Goal: Download file/media

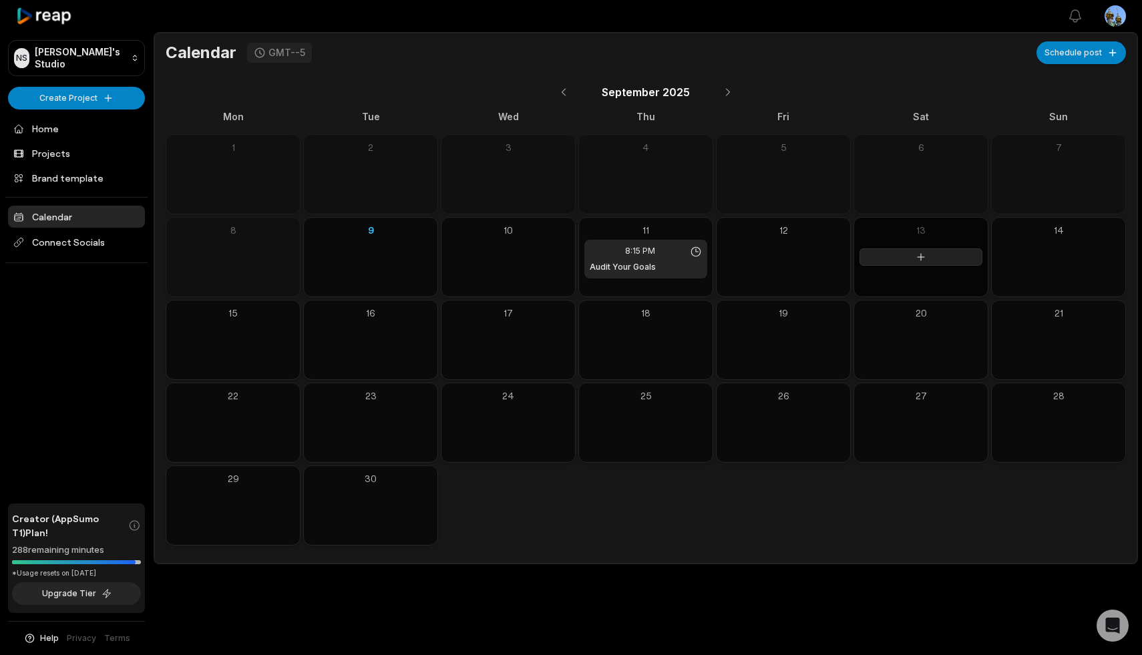
click at [921, 257] on icon at bounding box center [921, 257] width 7 height 7
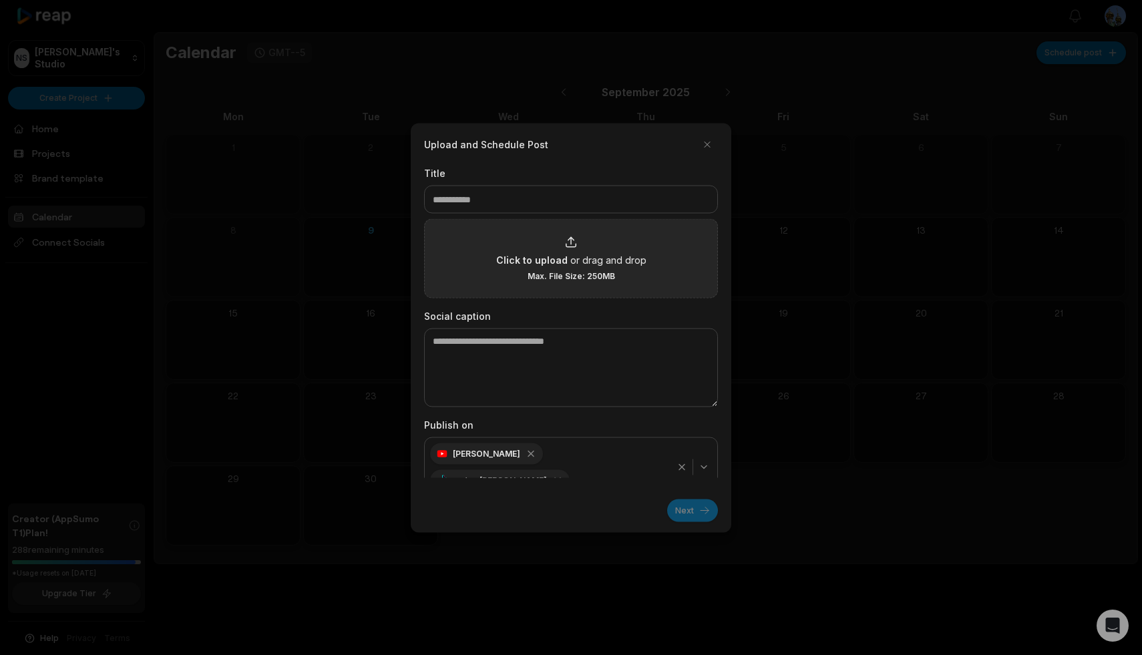
click at [575, 263] on span "or drag and drop" at bounding box center [609, 260] width 76 height 14
click at [0, 0] on input "Click to upload or drag and drop Max. File Size: 250MB" at bounding box center [0, 0] width 0 height 0
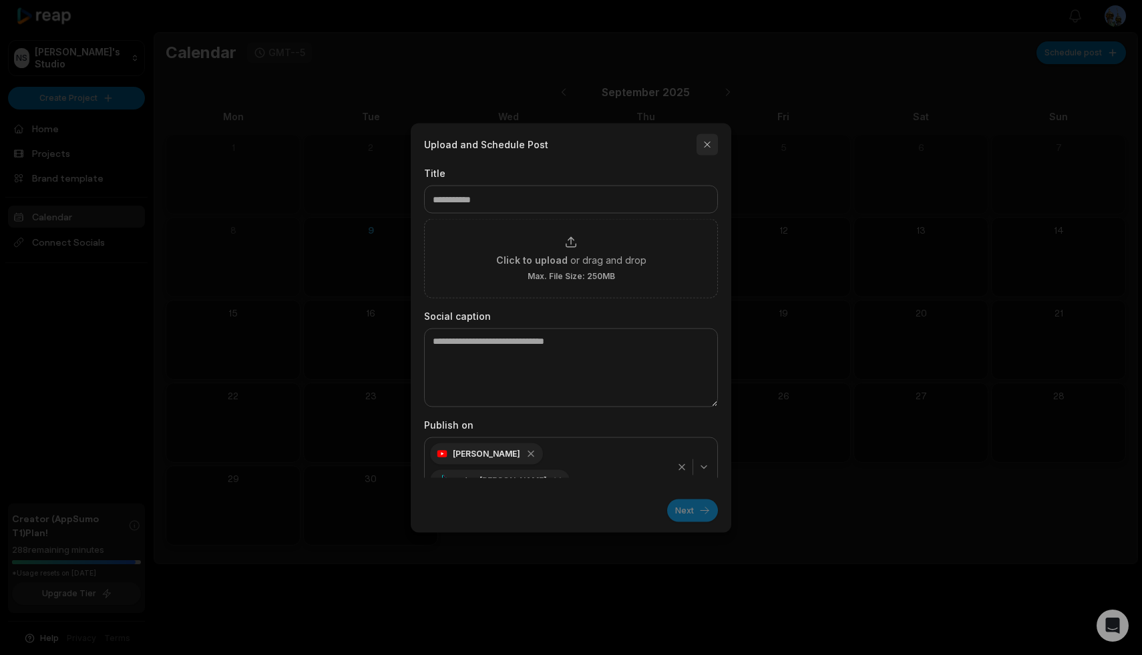
click at [709, 148] on button "button" at bounding box center [707, 144] width 21 height 21
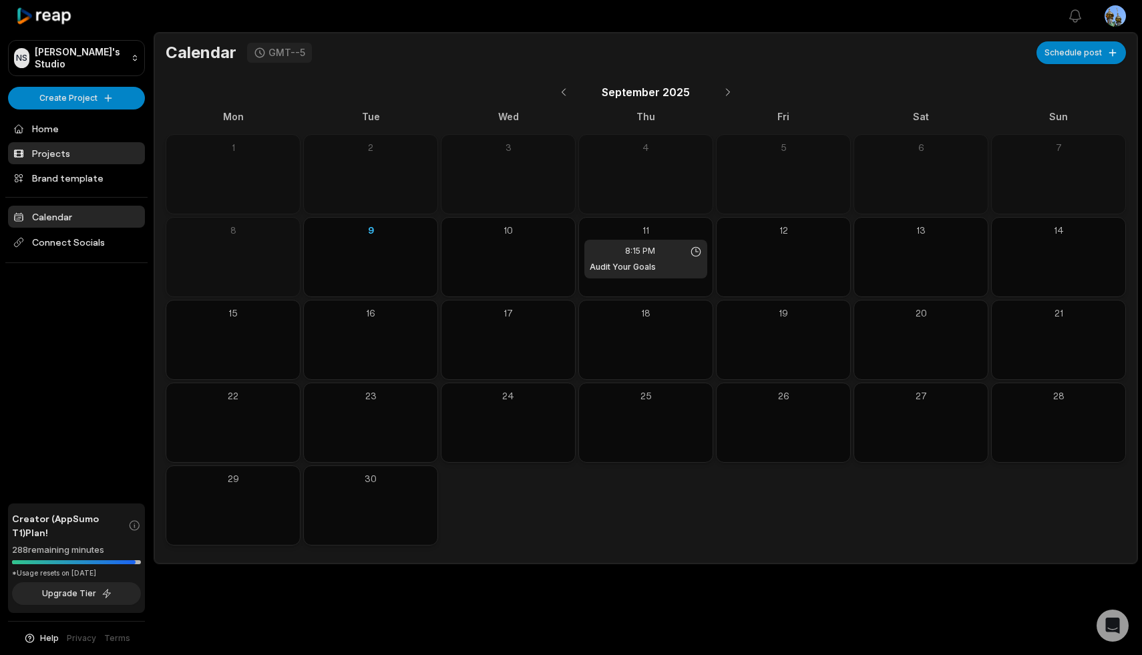
click at [46, 151] on link "Projects" at bounding box center [76, 153] width 137 height 22
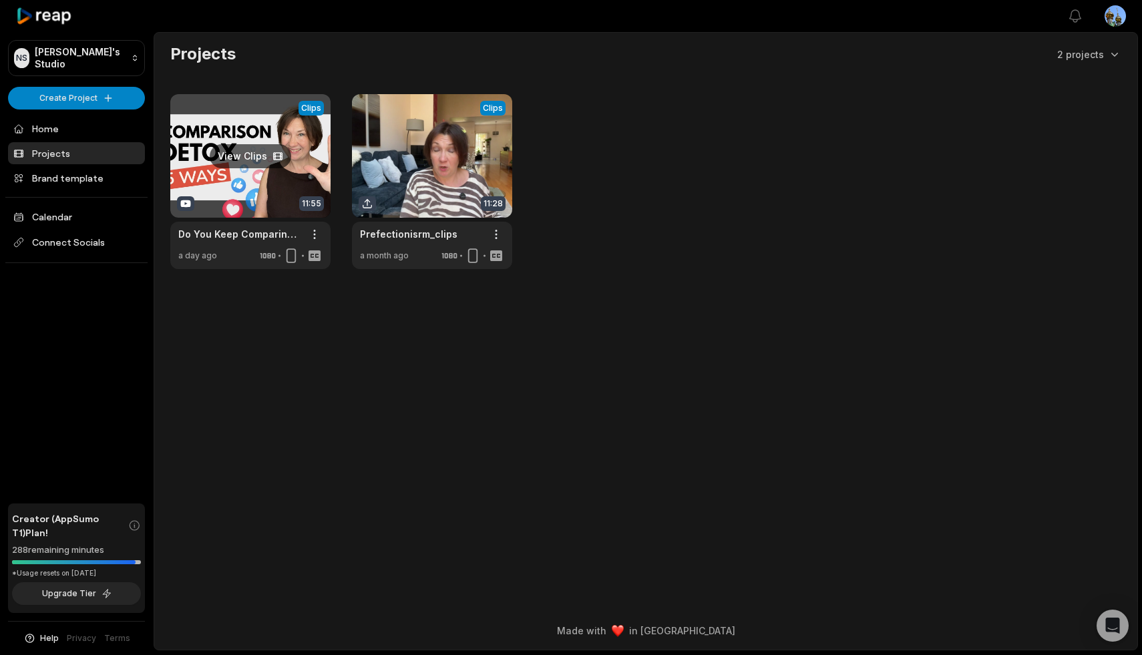
click at [257, 166] on link at bounding box center [250, 181] width 160 height 175
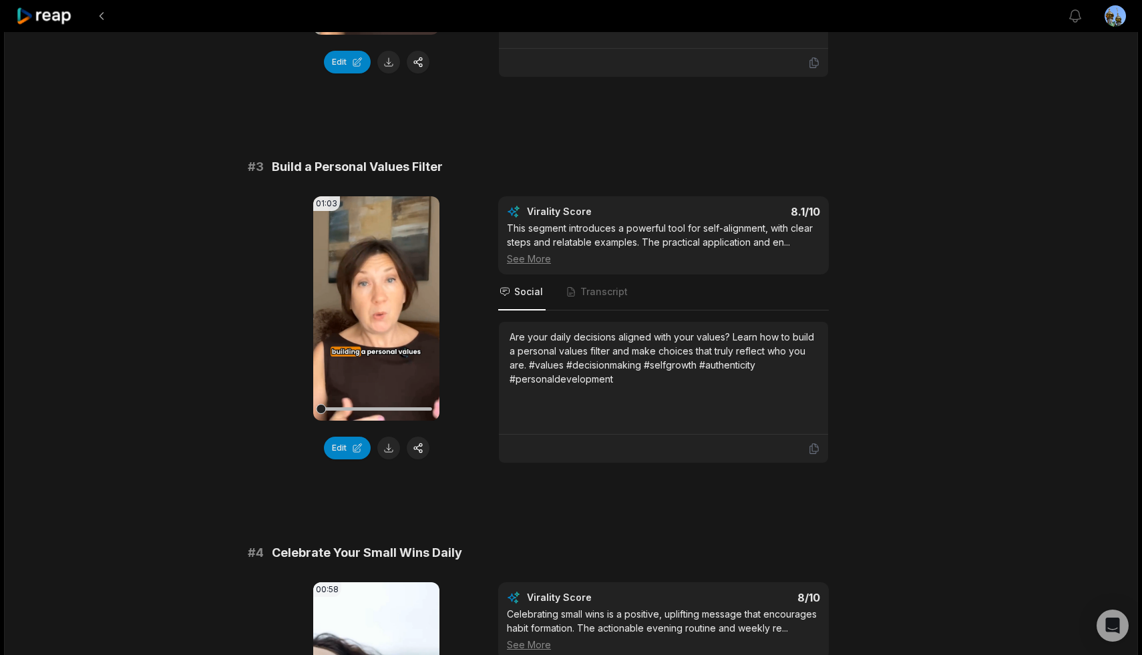
scroll to position [788, 0]
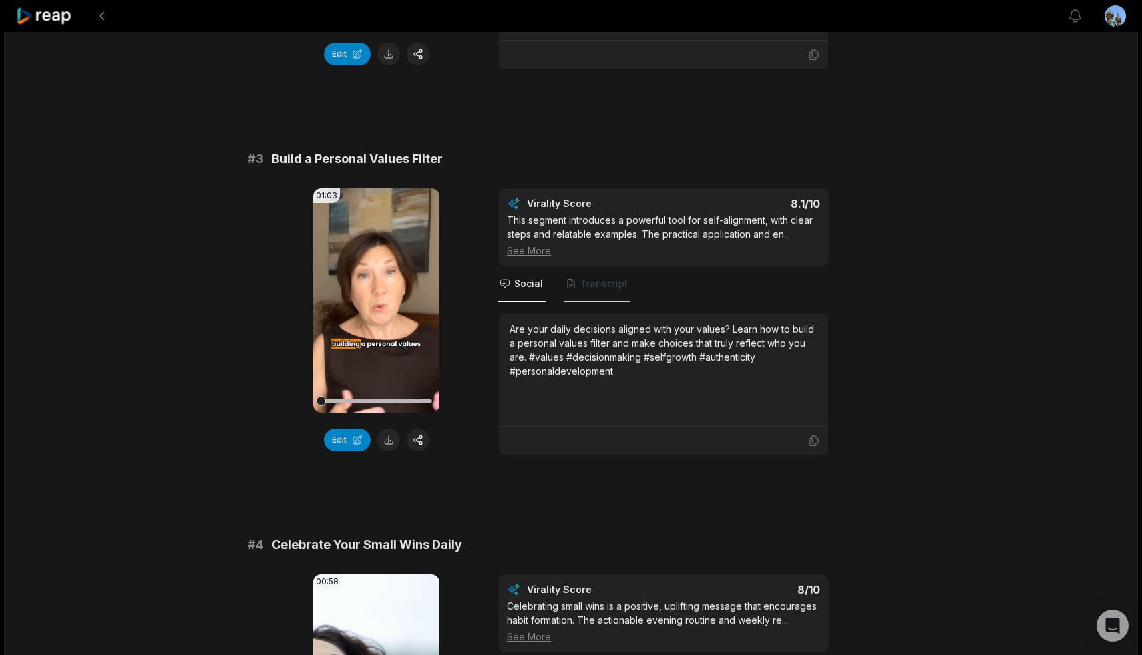
click at [600, 285] on span "Transcript" at bounding box center [604, 283] width 47 height 13
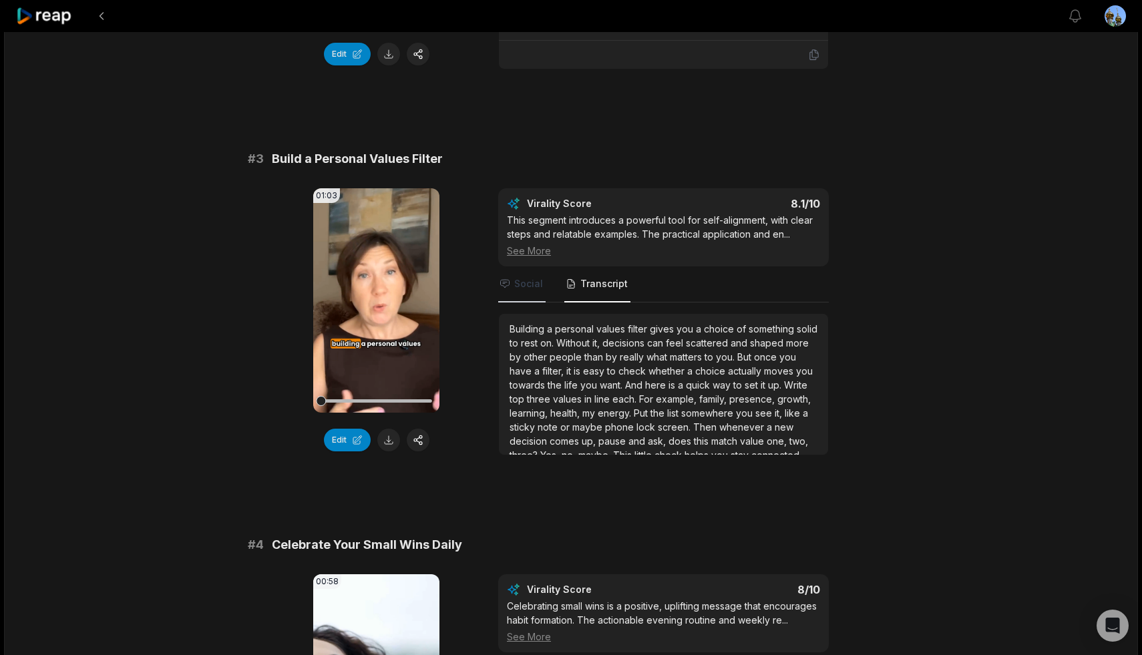
click at [534, 280] on span "Social" at bounding box center [528, 283] width 29 height 13
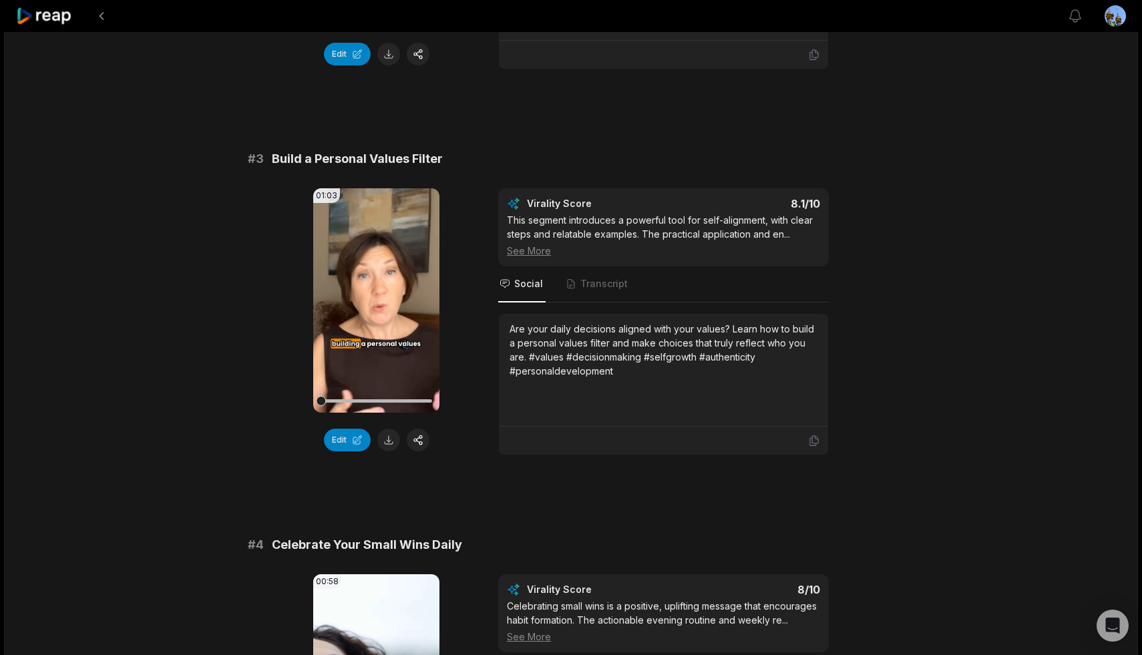
click at [530, 250] on div "See More" at bounding box center [663, 251] width 313 height 14
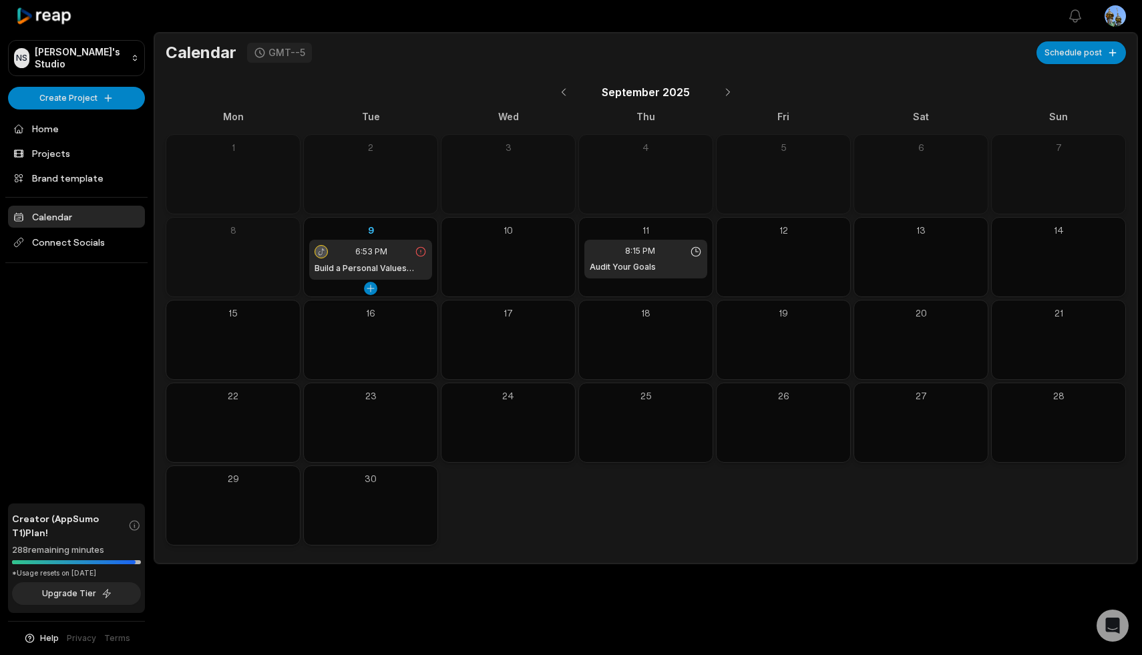
click at [418, 253] on icon at bounding box center [421, 252] width 12 height 12
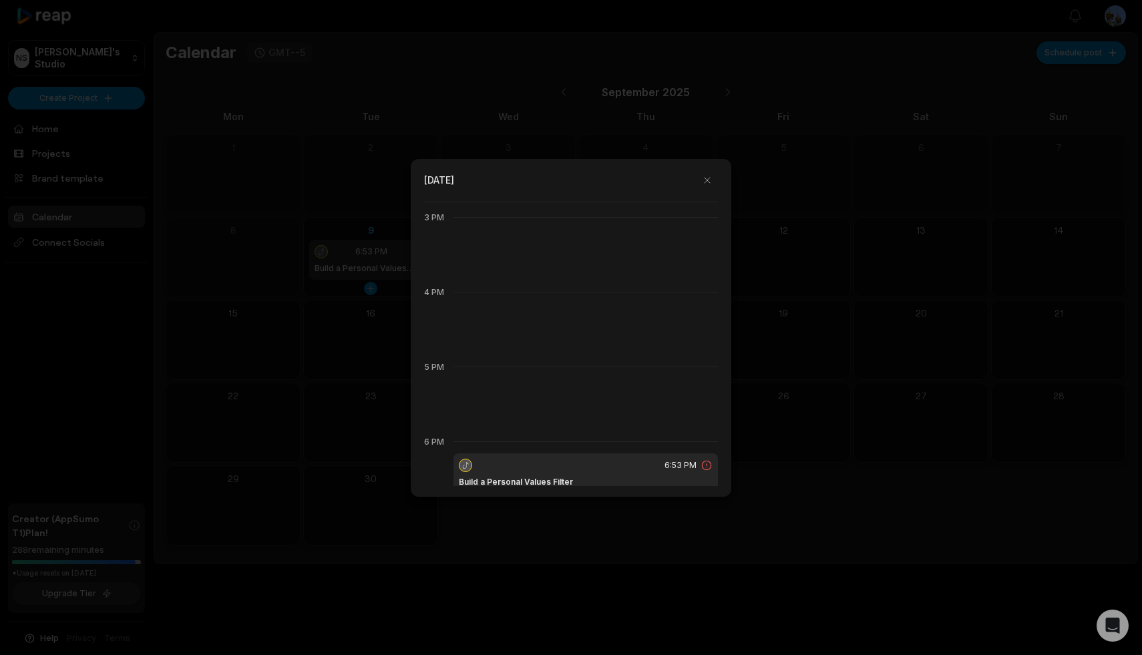
scroll to position [1347, 0]
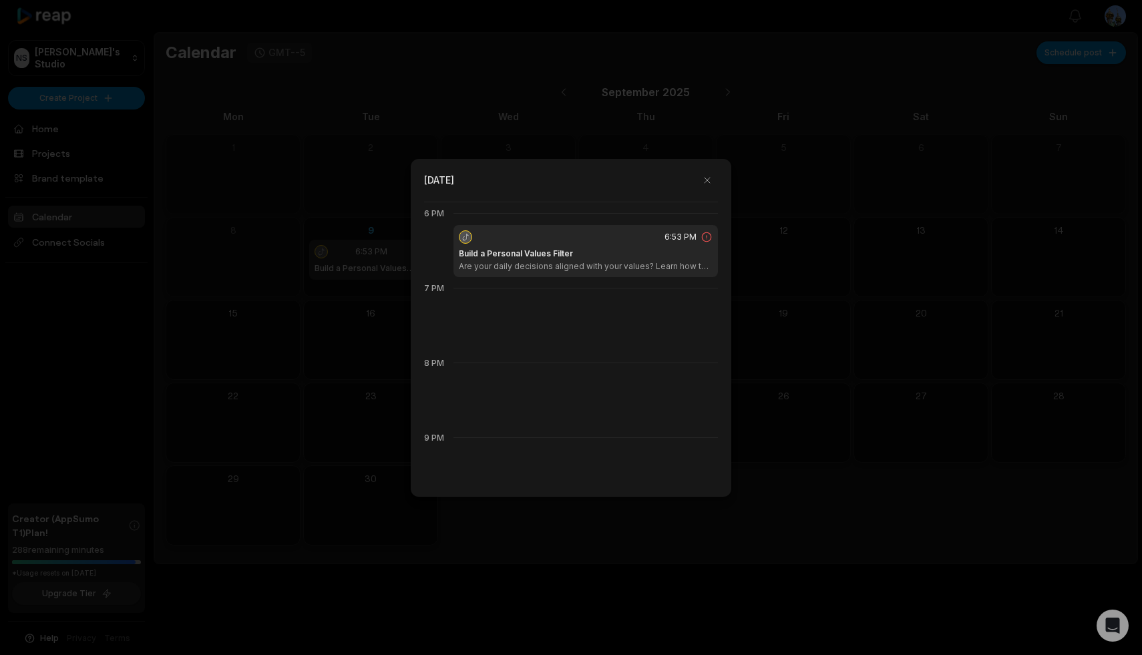
click at [709, 236] on icon at bounding box center [707, 237] width 12 height 12
click at [705, 179] on button "button" at bounding box center [707, 180] width 21 height 21
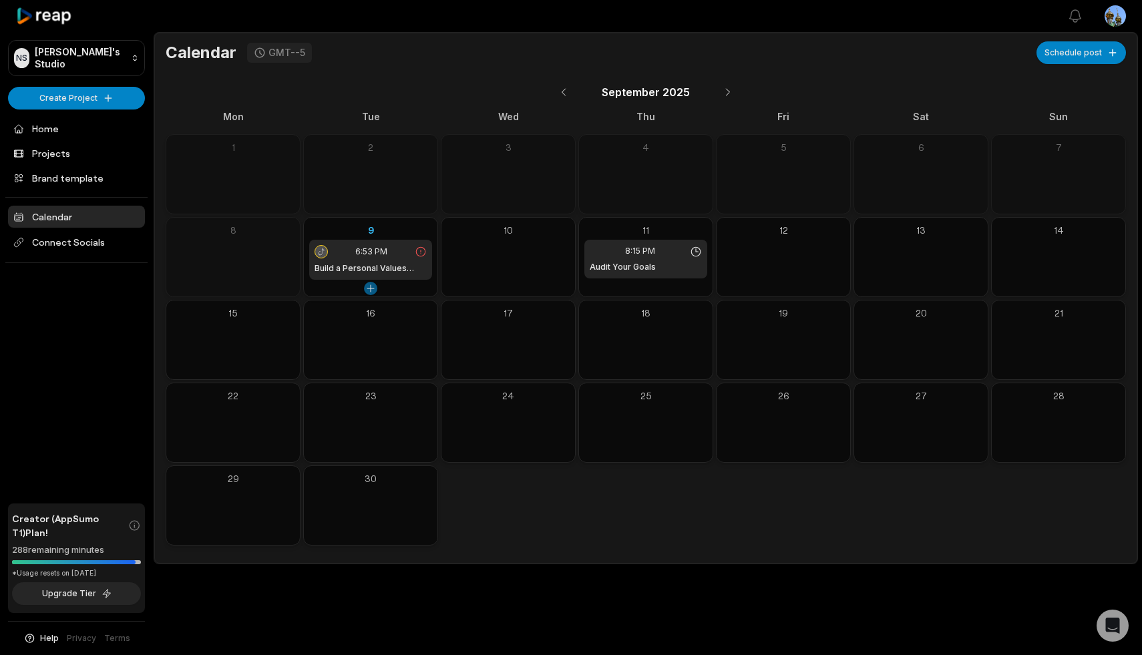
click at [371, 287] on button at bounding box center [370, 288] width 13 height 13
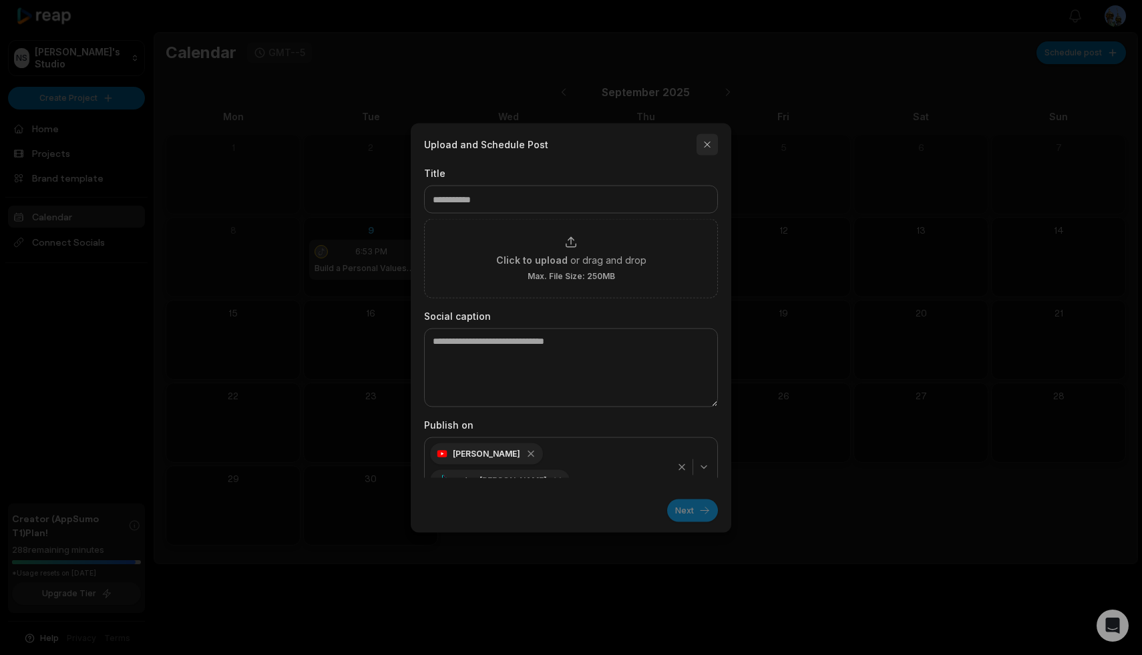
click at [709, 148] on button "button" at bounding box center [707, 144] width 21 height 21
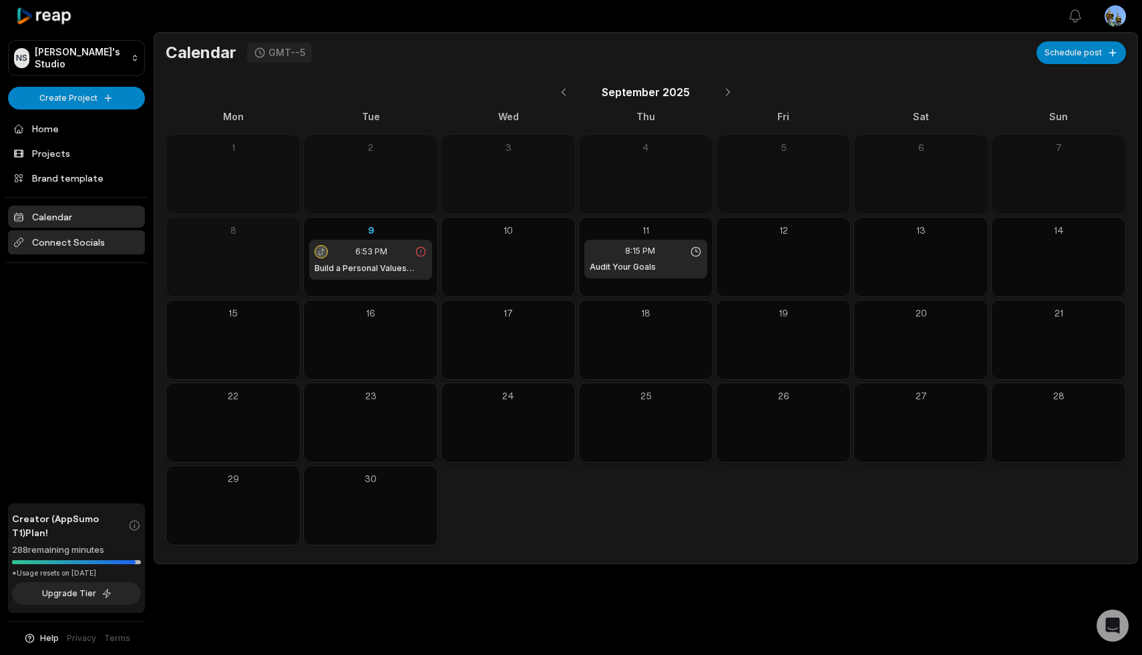
click at [91, 240] on span "Connect Socials" at bounding box center [76, 242] width 137 height 24
click at [322, 251] on icon at bounding box center [321, 251] width 6 height 7
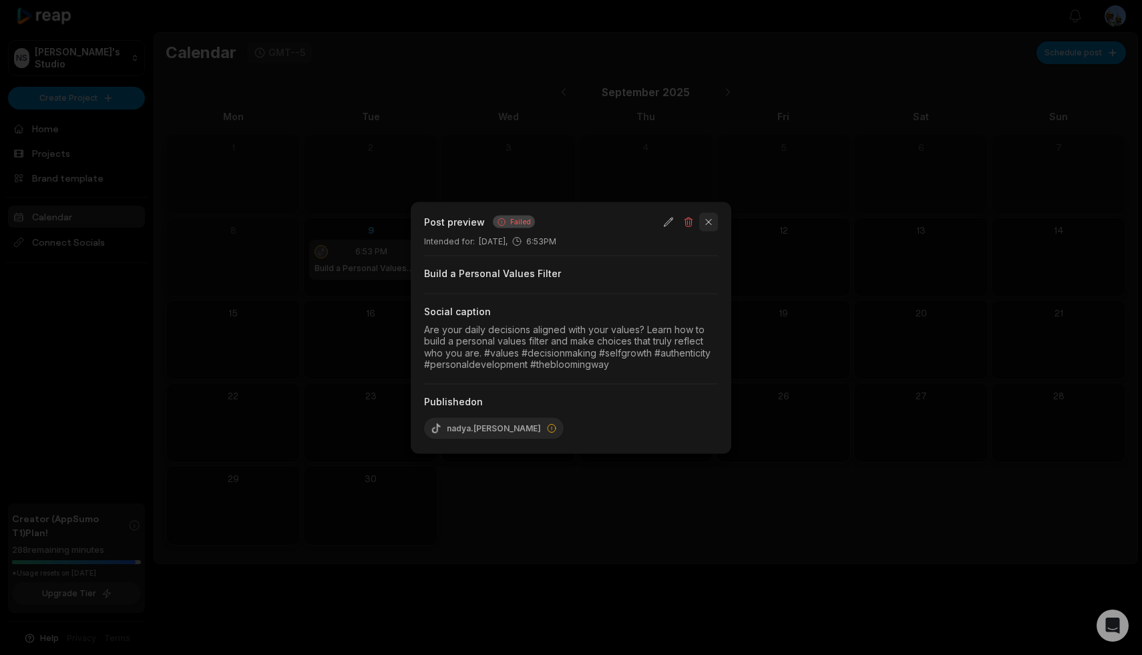
click at [711, 223] on button "button" at bounding box center [708, 221] width 19 height 19
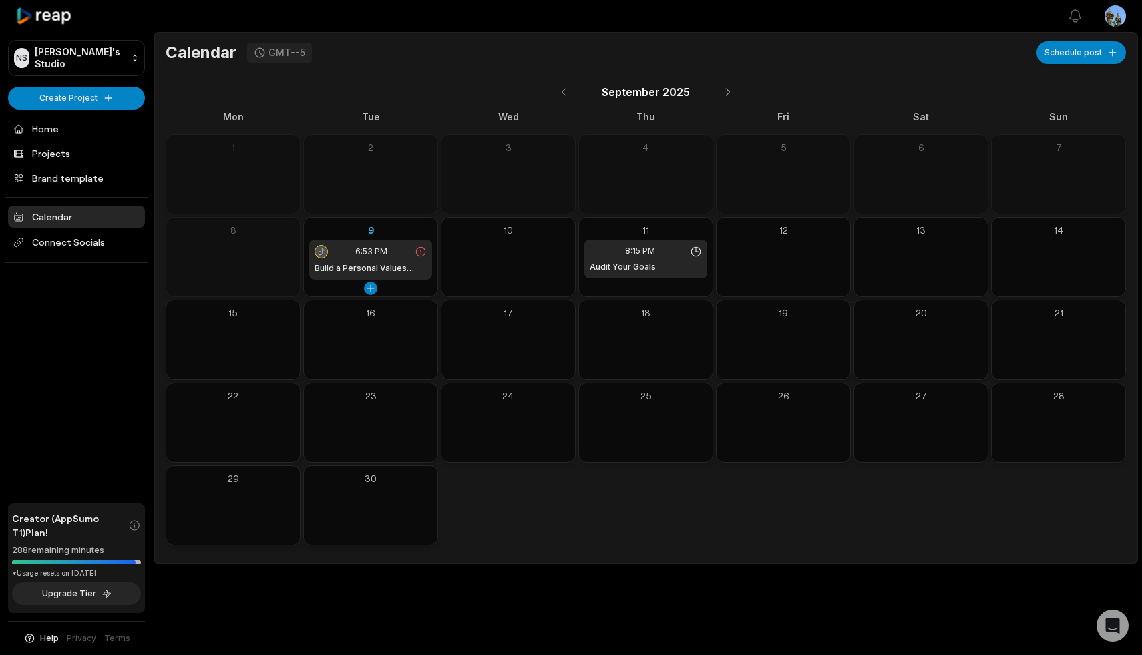
click at [408, 249] on div "6:53 PM" at bounding box center [371, 251] width 112 height 13
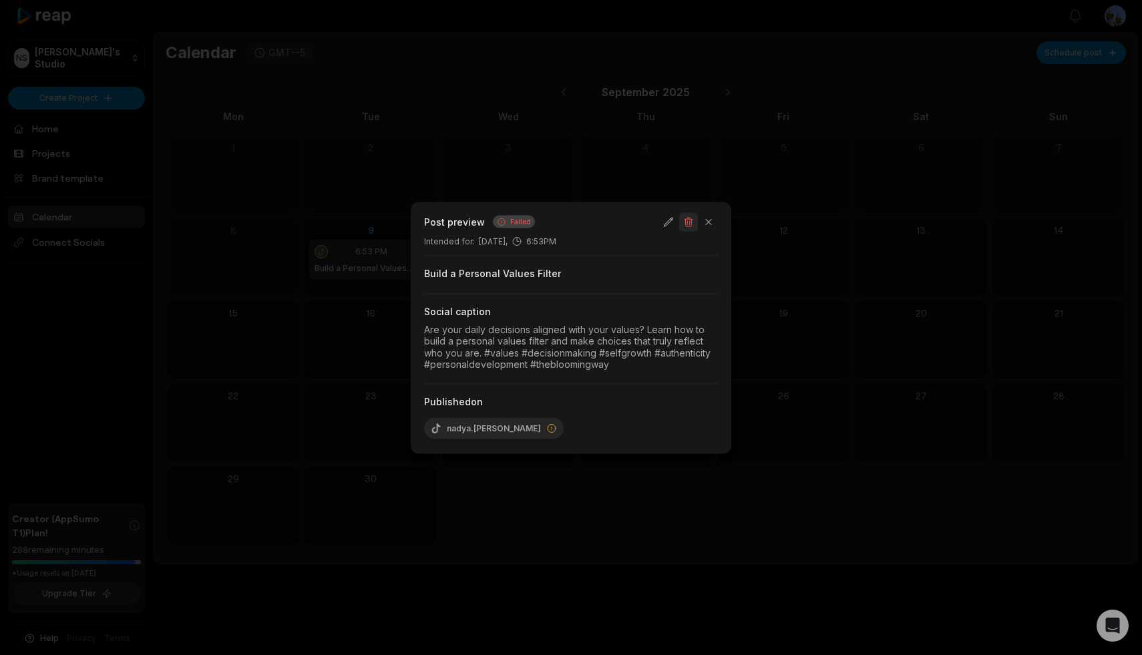
click at [688, 224] on button "button" at bounding box center [688, 221] width 19 height 19
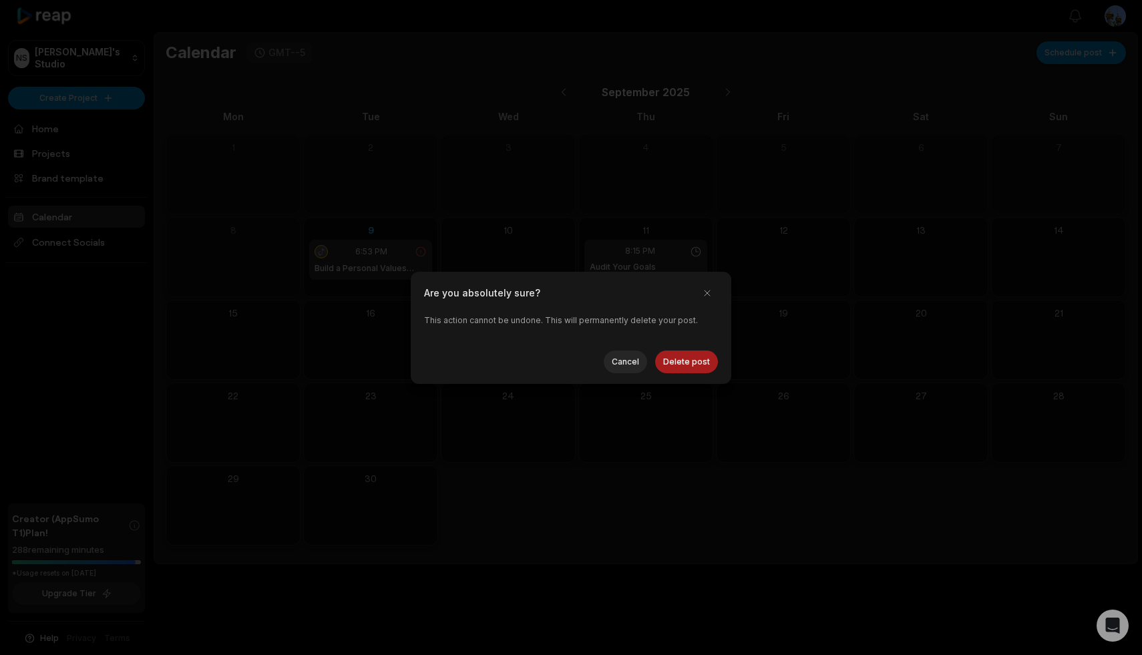
click at [687, 361] on button "Delete post" at bounding box center [686, 362] width 63 height 23
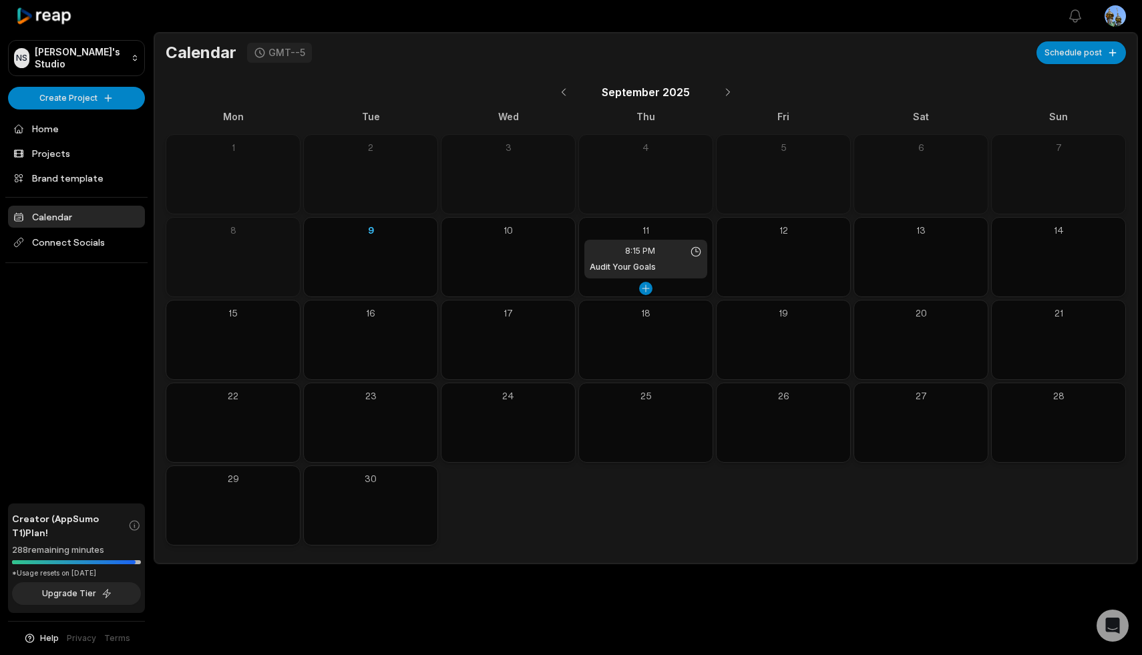
click at [668, 253] on div "8:15 PM" at bounding box center [646, 251] width 112 height 12
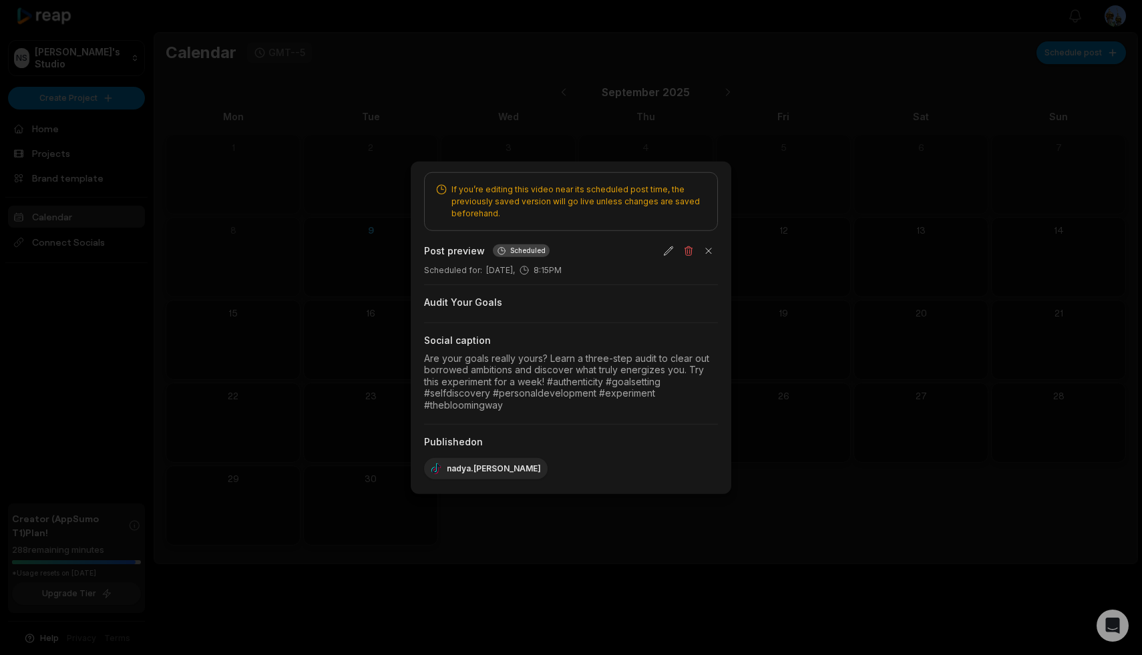
click at [773, 273] on div at bounding box center [571, 327] width 1142 height 655
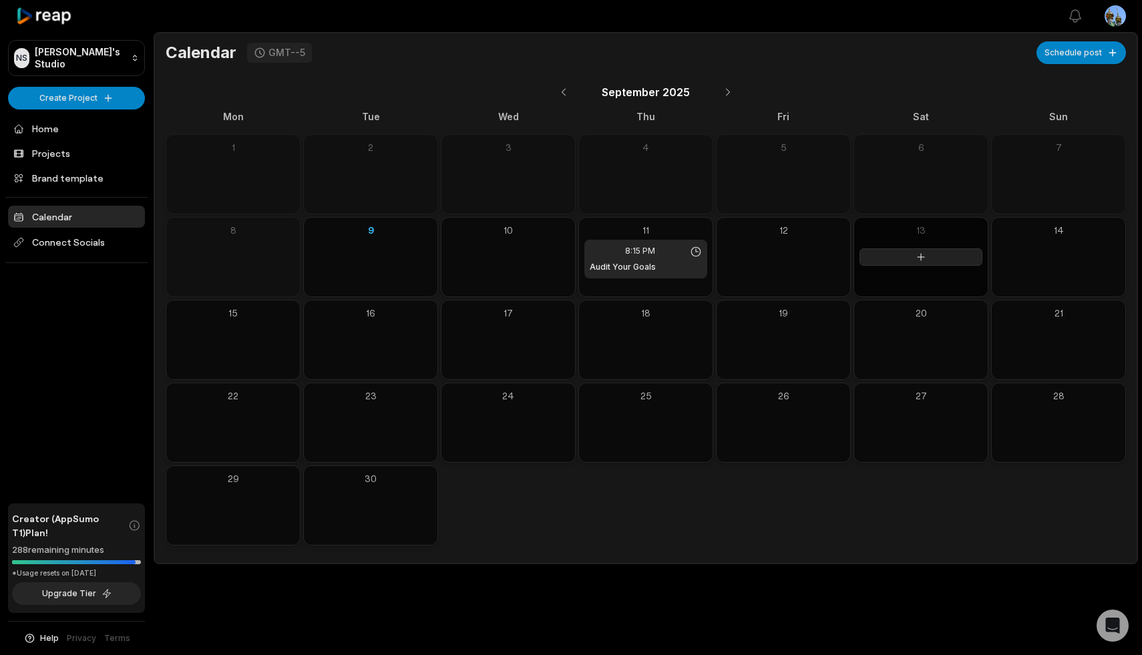
click at [897, 256] on button at bounding box center [921, 257] width 123 height 17
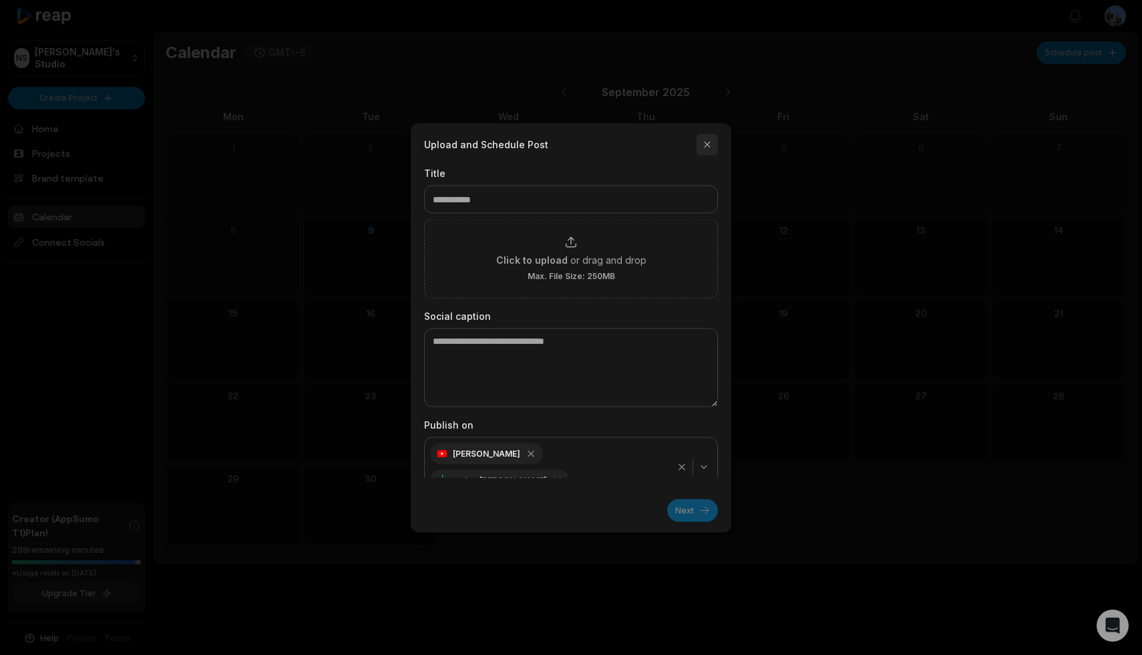
click at [709, 144] on button "button" at bounding box center [707, 144] width 21 height 21
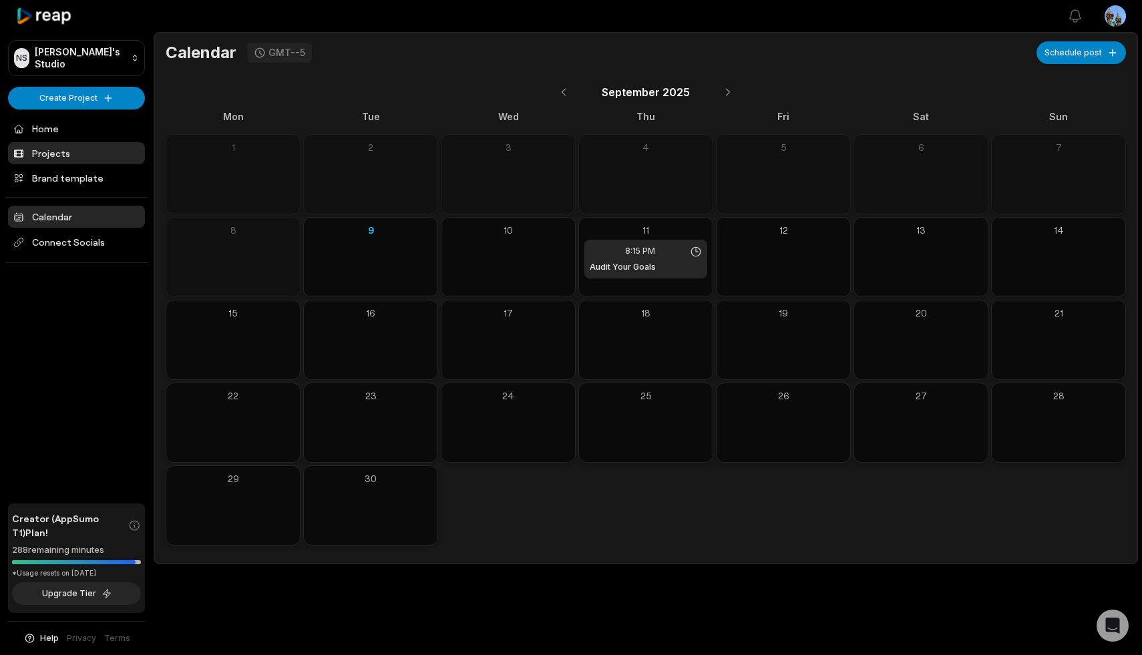
click at [70, 149] on link "Projects" at bounding box center [76, 153] width 137 height 22
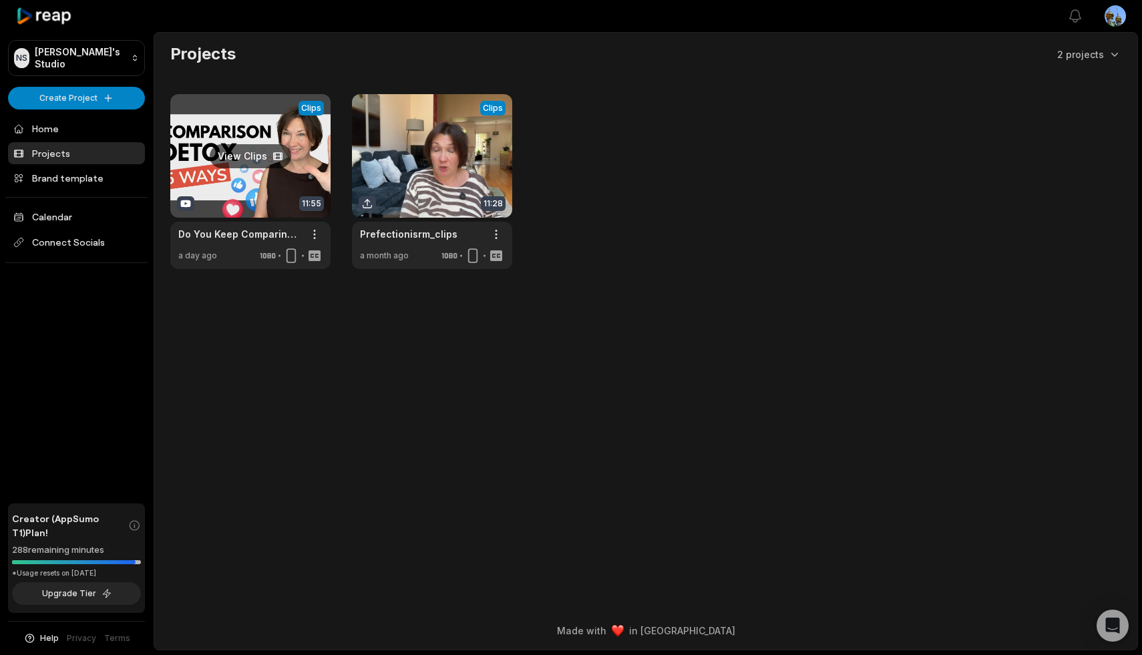
click at [250, 122] on link at bounding box center [250, 181] width 160 height 175
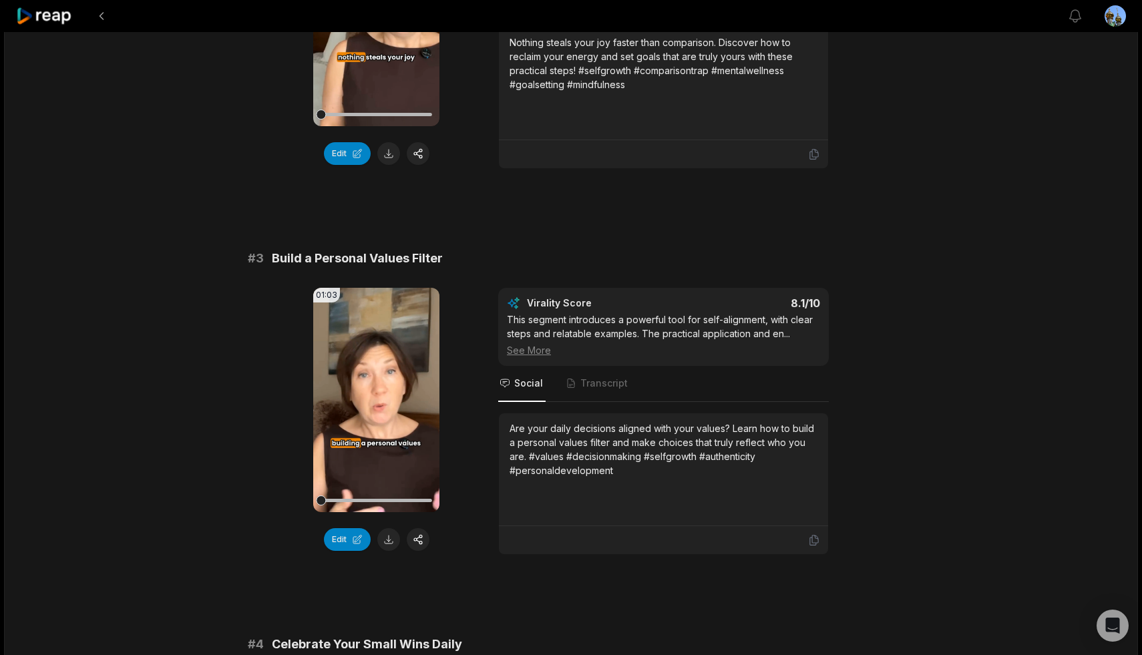
scroll to position [690, 0]
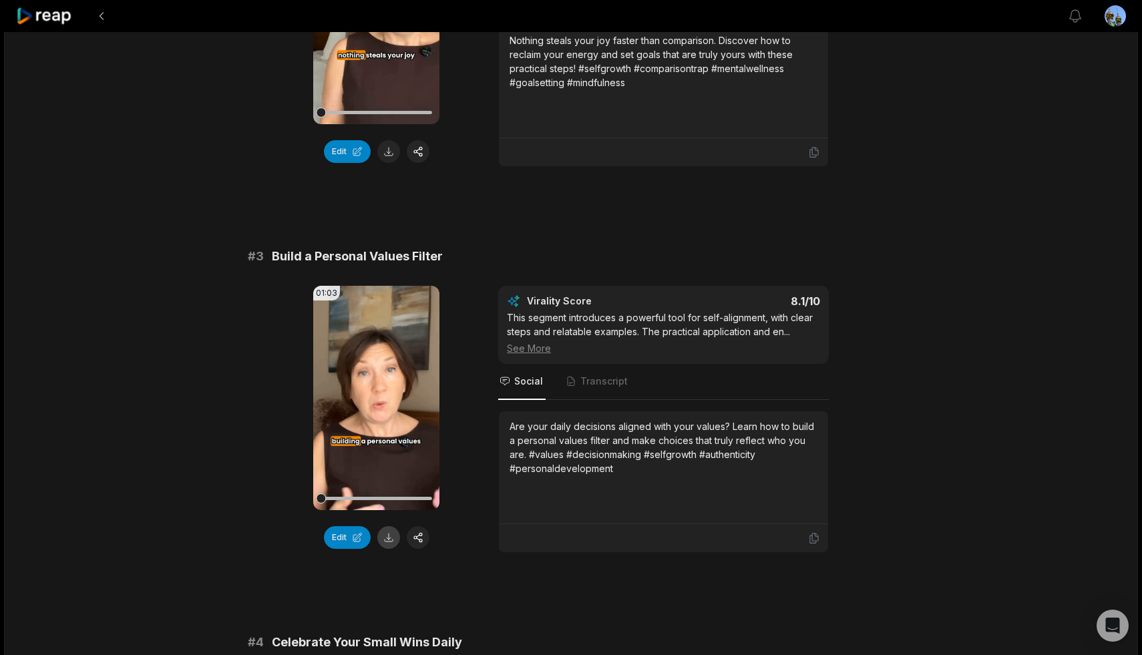
click at [386, 540] on button at bounding box center [388, 537] width 23 height 23
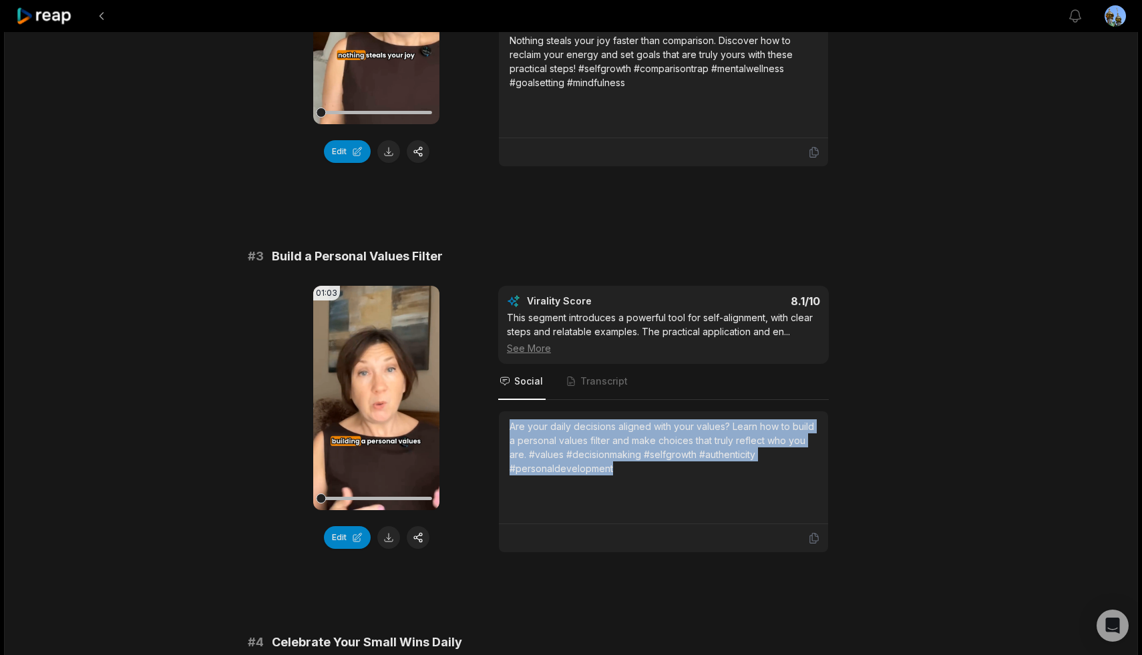
drag, startPoint x: 621, startPoint y: 466, endPoint x: 510, endPoint y: 430, distance: 116.4
click at [510, 430] on div "Are your daily decisions aligned with your values? Learn how to build a persona…" at bounding box center [664, 448] width 308 height 56
copy div "Are your daily decisions aligned with your values? Learn how to build a persona…"
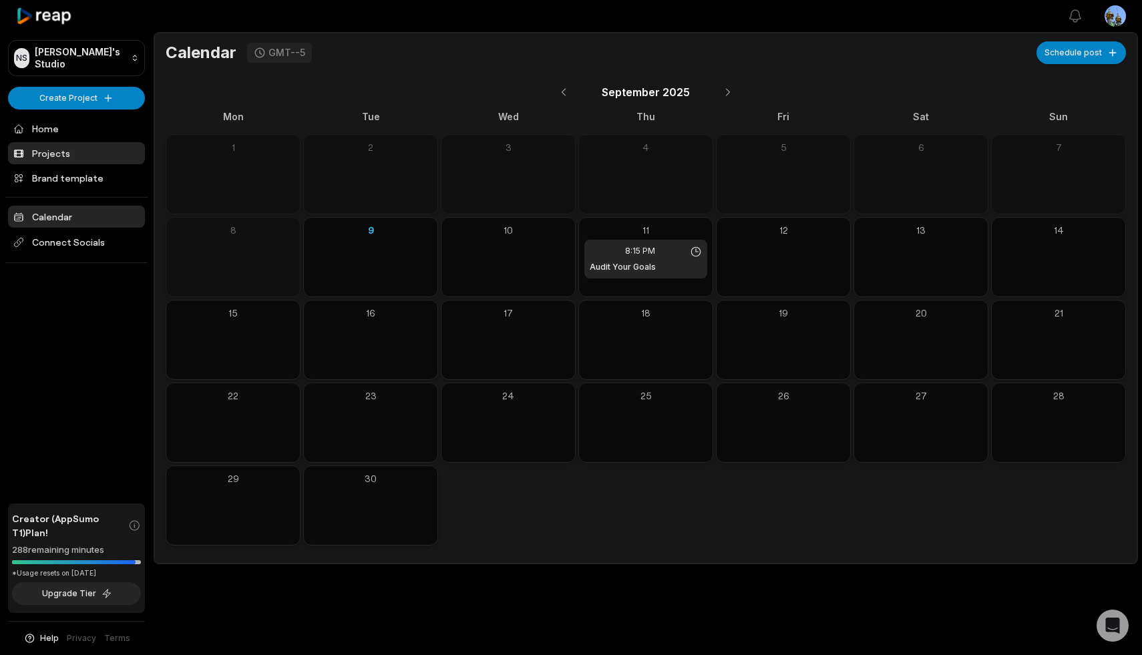
click at [53, 155] on link "Projects" at bounding box center [76, 153] width 137 height 22
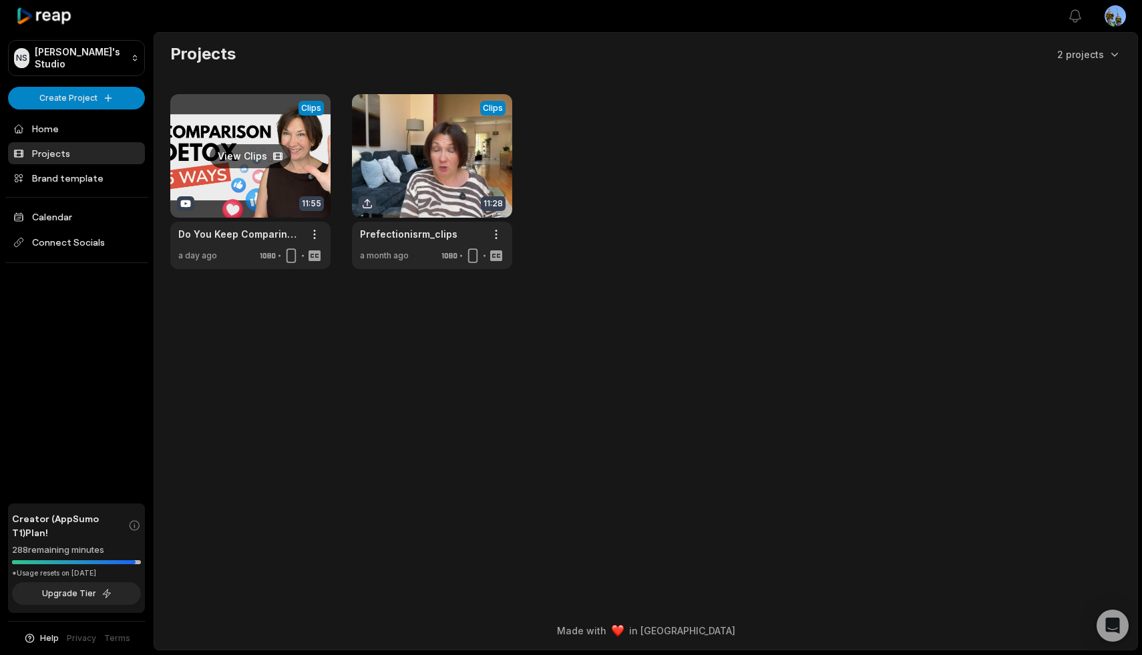
click at [262, 174] on link at bounding box center [250, 181] width 160 height 175
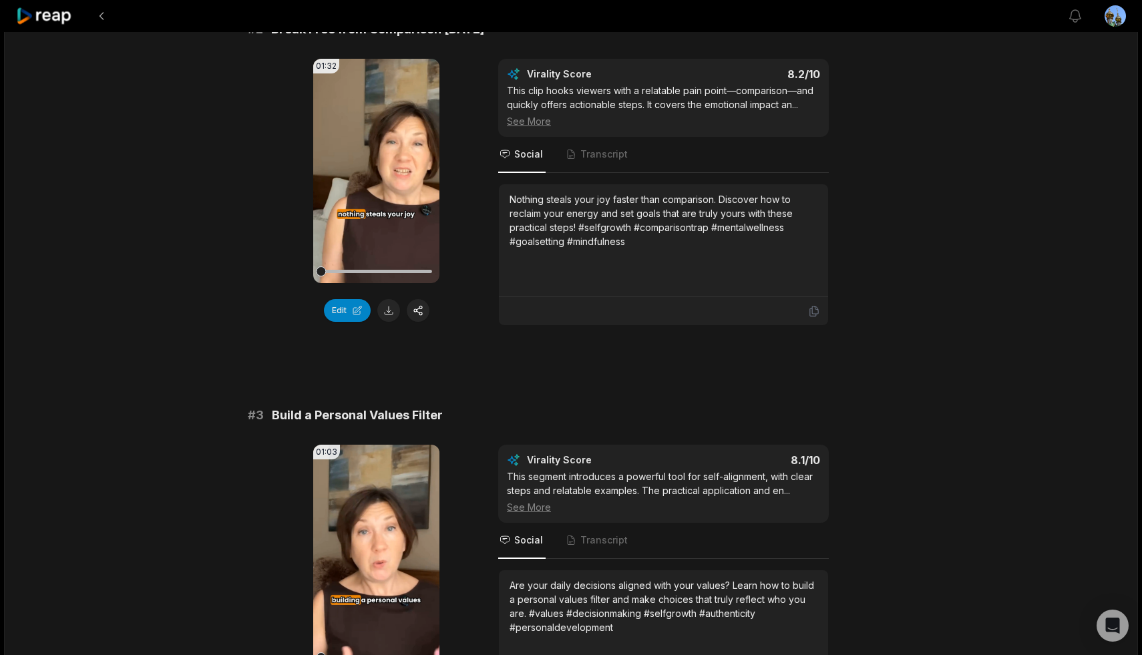
scroll to position [811, 0]
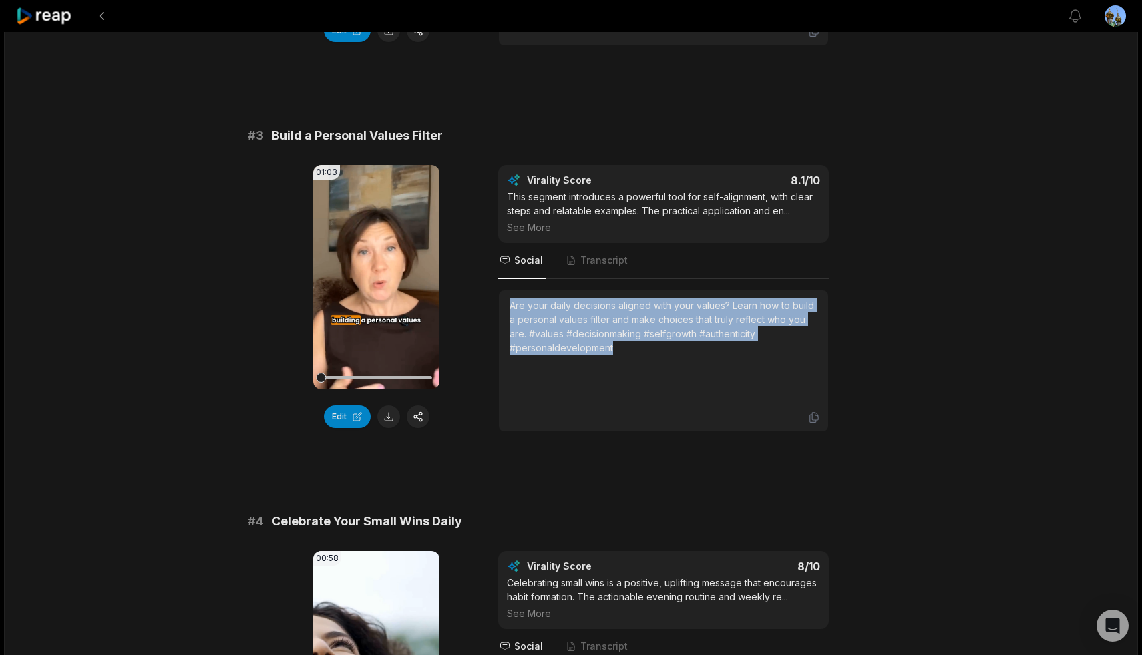
drag, startPoint x: 618, startPoint y: 349, endPoint x: 503, endPoint y: 307, distance: 122.1
click at [503, 307] on div "Are your daily decisions aligned with your values? Learn how to build a persona…" at bounding box center [663, 347] width 329 height 113
copy div "Are your daily decisions aligned with your values? Learn how to build a persona…"
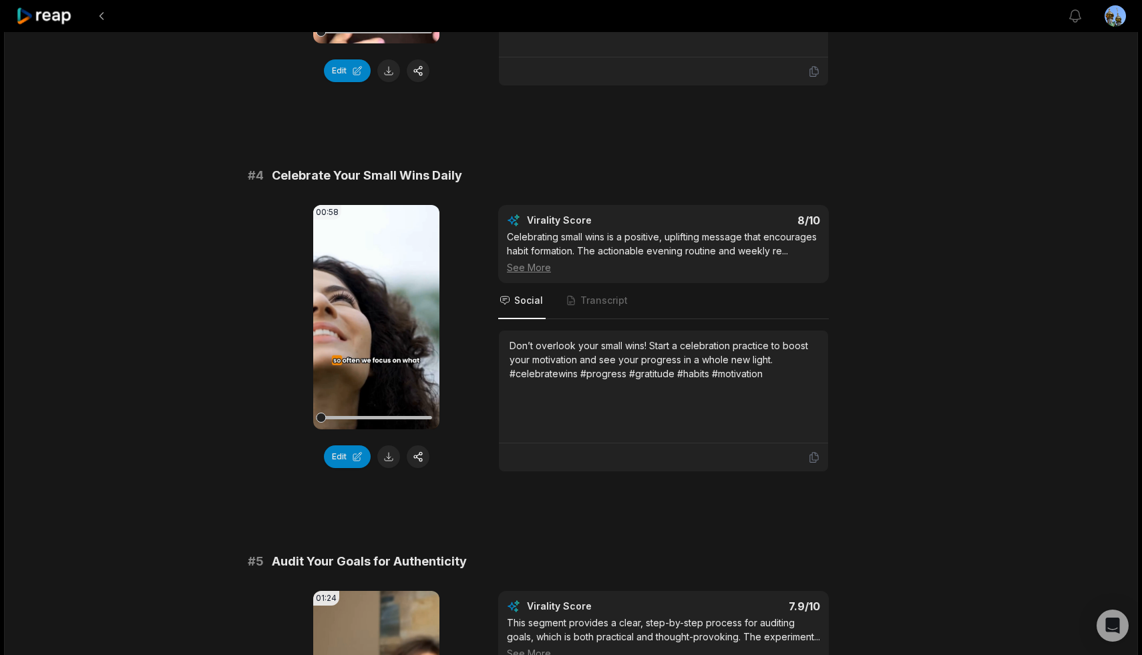
scroll to position [1177, 0]
